Goal: Navigation & Orientation: Find specific page/section

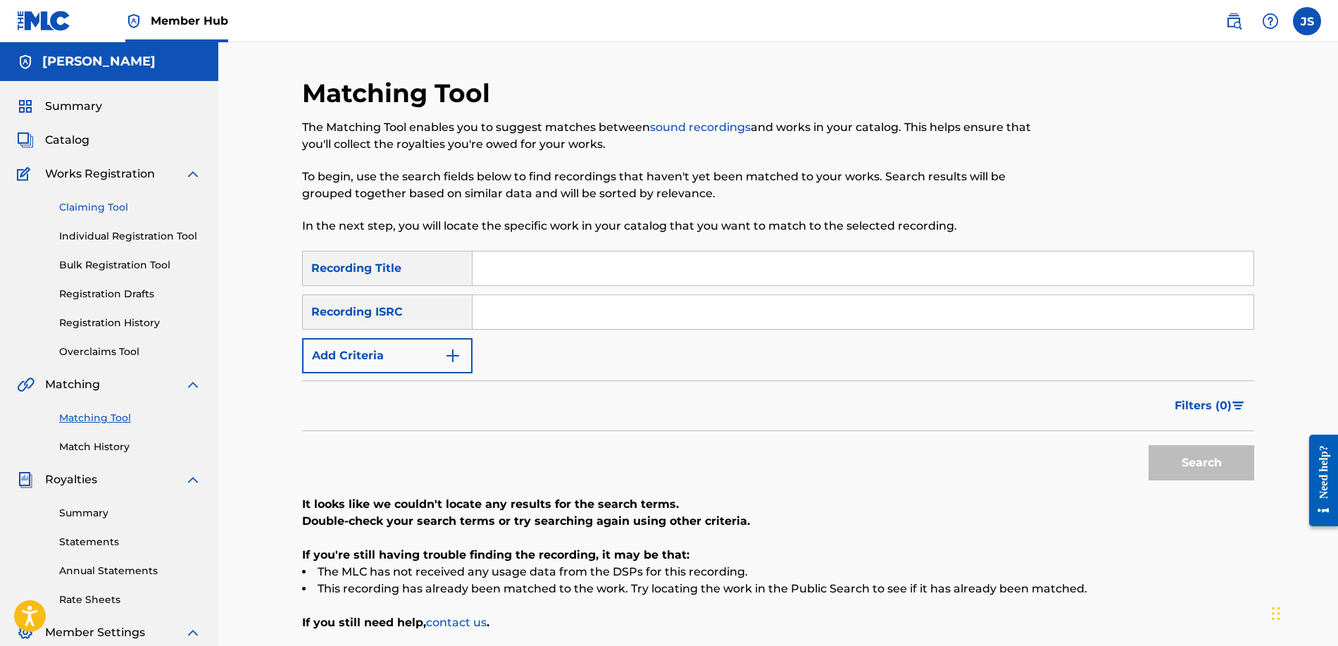
click at [123, 208] on link "Claiming Tool" at bounding box center [130, 207] width 142 height 15
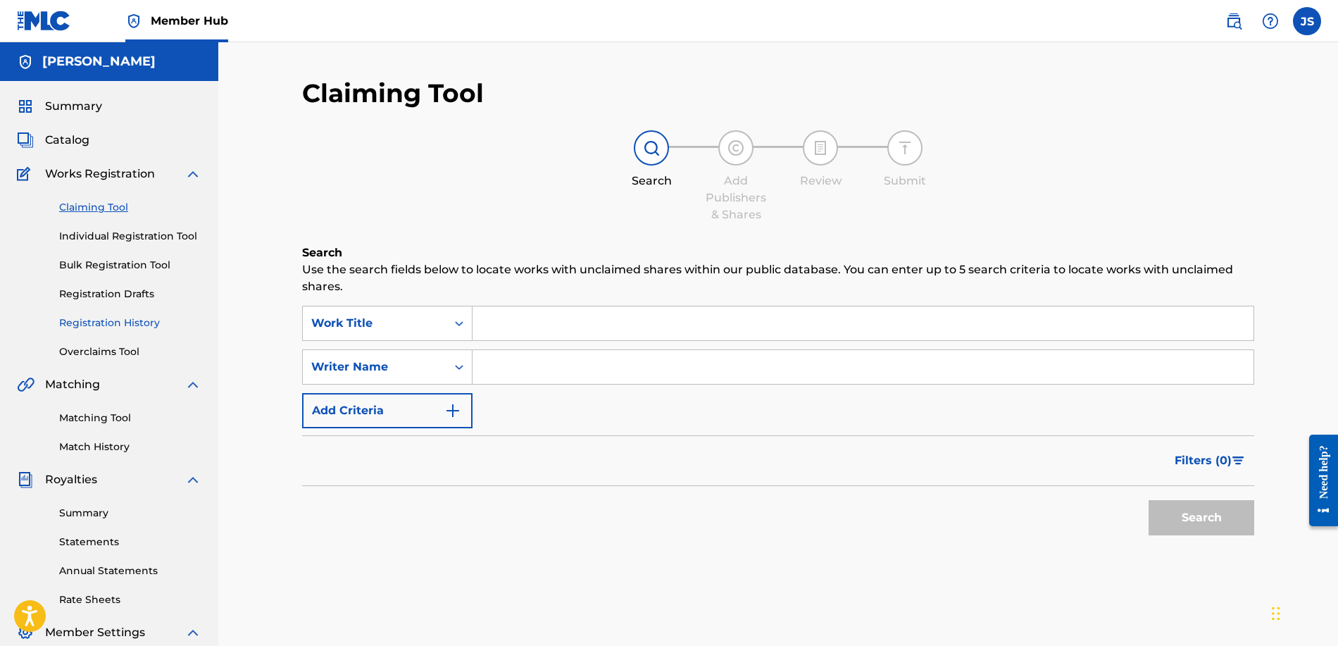
click at [111, 318] on link "Registration History" at bounding box center [130, 322] width 142 height 15
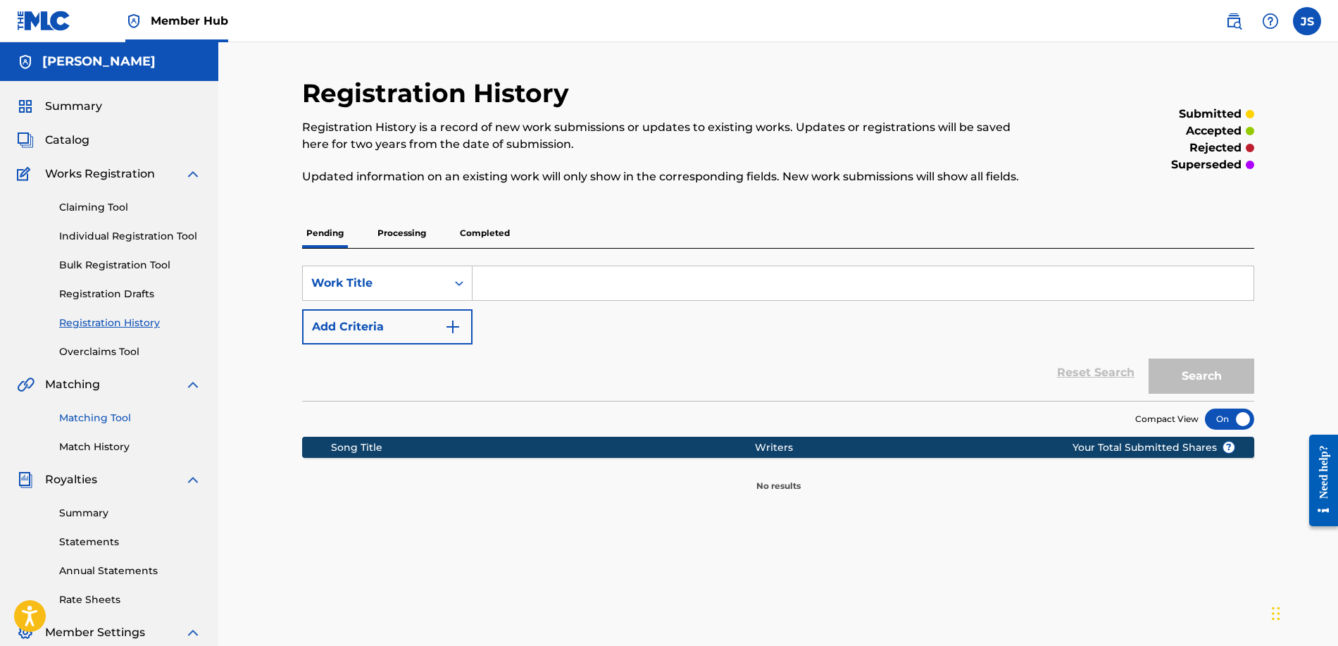
click at [134, 412] on link "Matching Tool" at bounding box center [130, 418] width 142 height 15
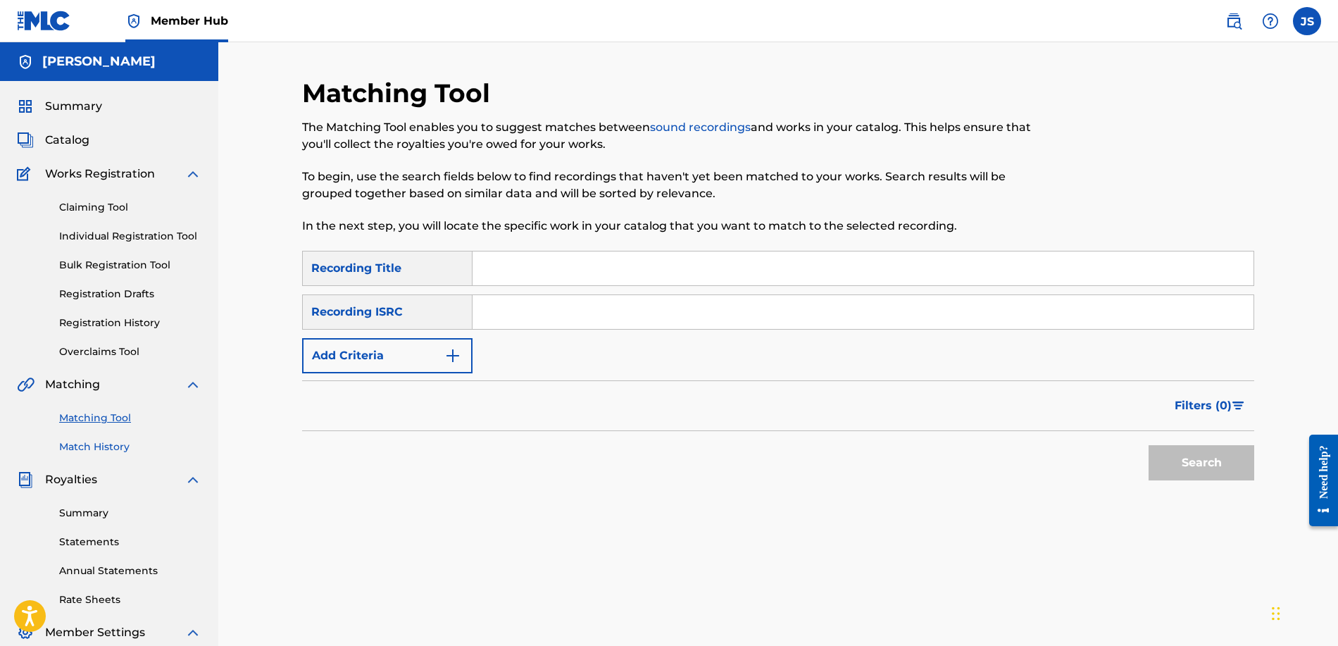
click at [131, 449] on link "Match History" at bounding box center [130, 446] width 142 height 15
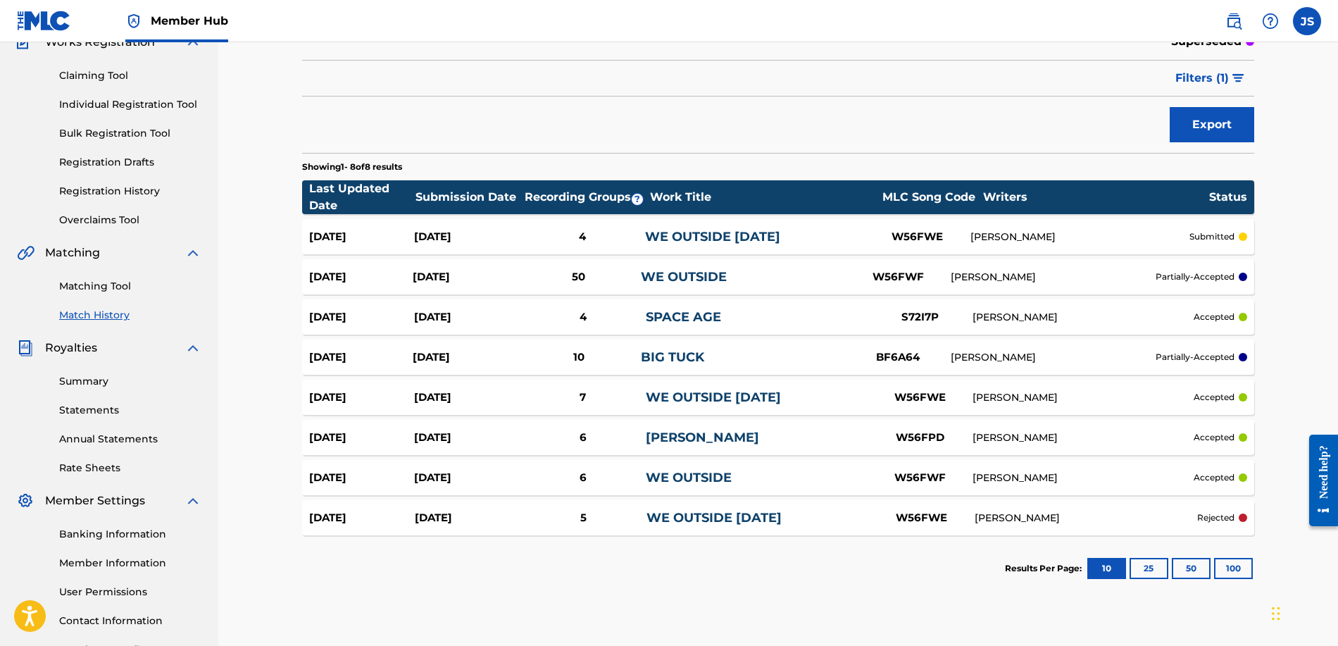
scroll to position [134, 0]
